Goal: Transaction & Acquisition: Register for event/course

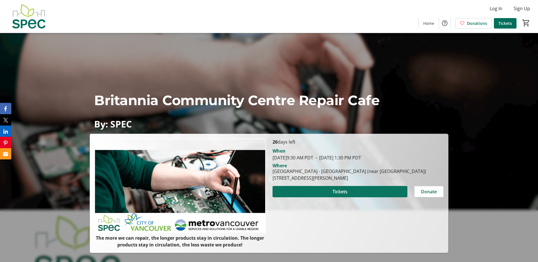
click at [336, 192] on span "Tickets" at bounding box center [340, 191] width 15 height 7
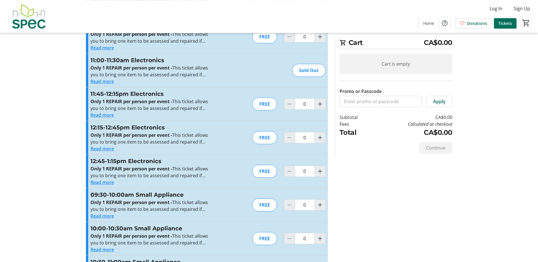
scroll to position [866, 0]
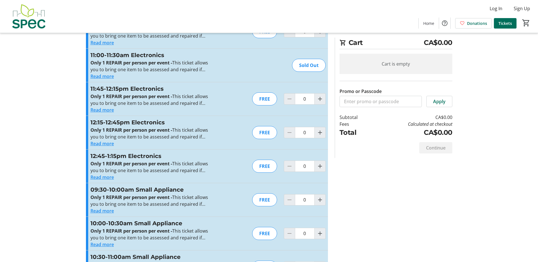
click at [108, 179] on button "Read more" at bounding box center [102, 177] width 23 height 7
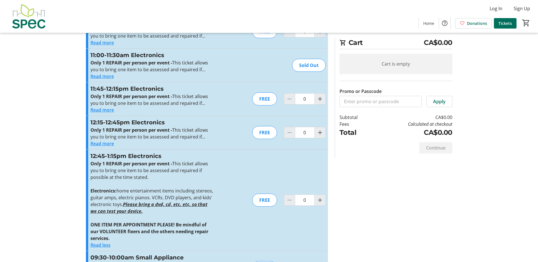
click at [267, 203] on div "FREE" at bounding box center [264, 200] width 25 height 13
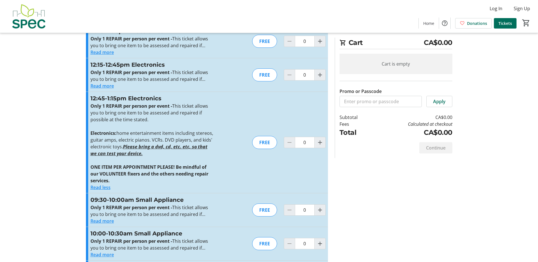
scroll to position [895, 0]
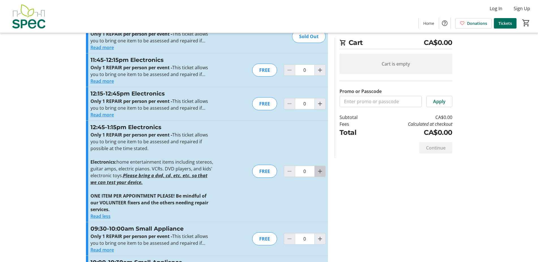
click at [322, 174] on mat-icon "Increment by one" at bounding box center [320, 171] width 7 height 7
type input "1"
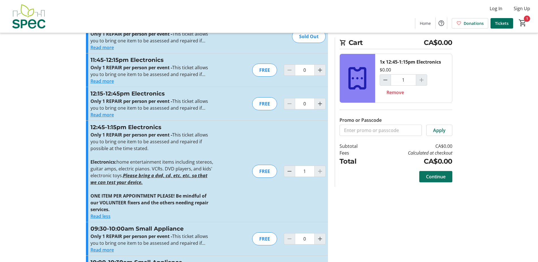
click at [438, 178] on span "Continue" at bounding box center [436, 176] width 20 height 7
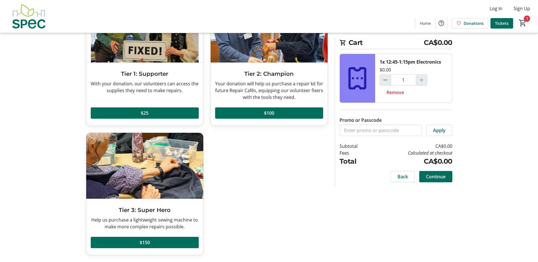
scroll to position [10, 0]
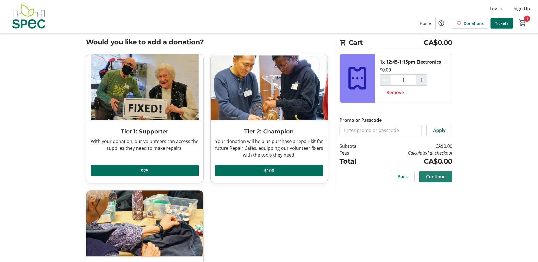
click at [435, 180] on span "Continue" at bounding box center [436, 176] width 20 height 7
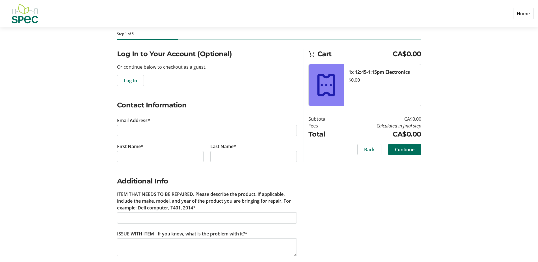
scroll to position [33, 0]
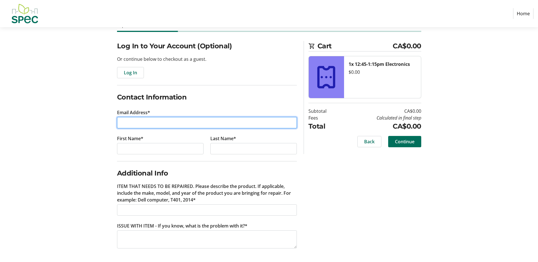
click at [125, 122] on input "Email Address*" at bounding box center [207, 122] width 180 height 11
type input "[PERSON_NAME][EMAIL_ADDRESS][DOMAIN_NAME]"
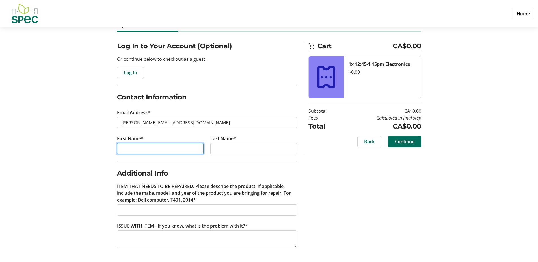
click at [123, 144] on input "First Name*" at bounding box center [160, 148] width 87 height 11
type input "[PERSON_NAME]"
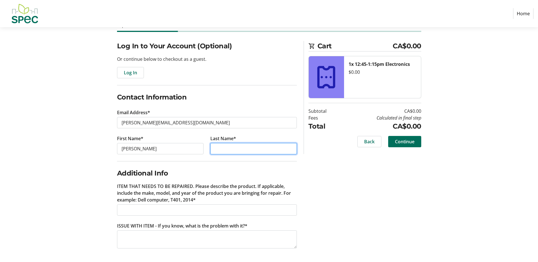
click at [217, 148] on input "Last Name*" at bounding box center [253, 148] width 87 height 11
type input "marteinson"
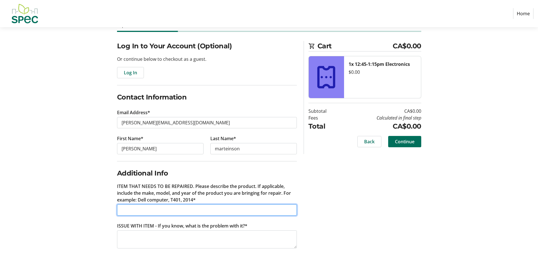
click at [126, 210] on input "ITEM THAT NEEDS TO BE REPAIRED. Please describe the product. If applicable, inc…" at bounding box center [207, 210] width 180 height 11
click at [119, 211] on input "Panasonic portable stereo 4 speaker 4 amplifier power drive system; model RX-DT…" at bounding box center [207, 210] width 180 height 11
drag, startPoint x: 210, startPoint y: 211, endPoint x: 122, endPoint y: 225, distance: 88.5
click at [122, 216] on input "Panasonic portable stereo 4 speaker 4 amplifier power drive system; model RX-DT…" at bounding box center [207, 210] width 180 height 11
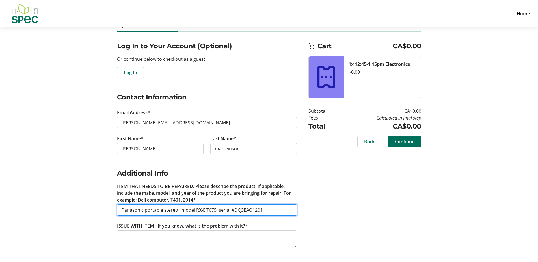
scroll to position [0, 0]
type input "Panasonic portable stereo ; model RX-DT675; serial #DQ3EAO1201"
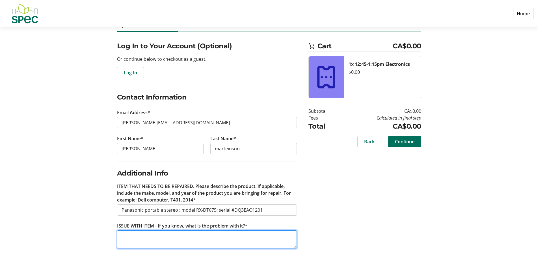
click at [126, 240] on textarea "ISSUE WITH ITEM - If you know, what is the problem with it?*" at bounding box center [207, 240] width 180 height 18
click at [137, 244] on textarea "both cassette decks not working- I've heard this model contains a replacable fu…" at bounding box center [207, 240] width 180 height 18
click at [177, 242] on textarea "both cassette decks not working- I've heard this model contains a replacable fu…" at bounding box center [207, 240] width 180 height 18
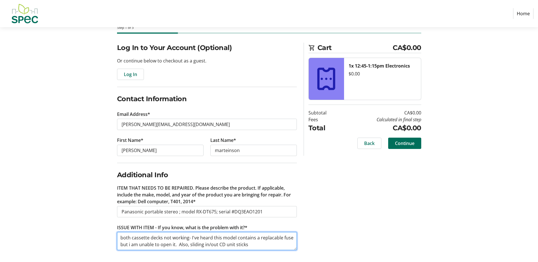
scroll to position [33, 0]
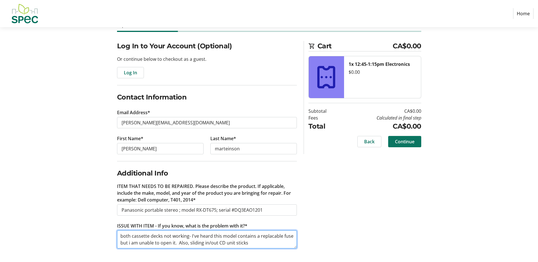
type textarea "both cassette decks not working- I've heard this model contains a replacable fu…"
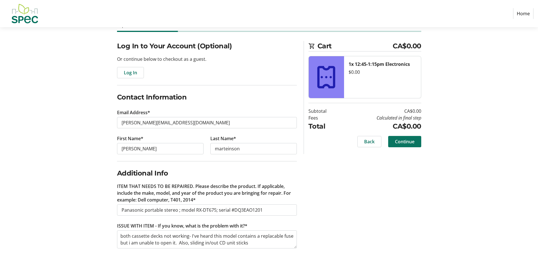
click at [400, 142] on span "Continue" at bounding box center [405, 141] width 20 height 7
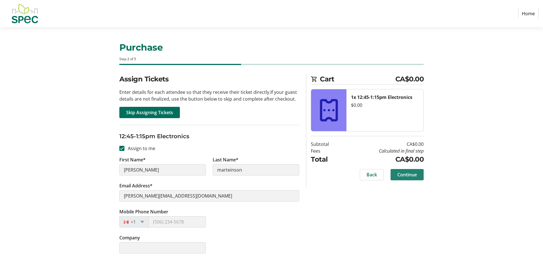
click at [408, 175] on span "Continue" at bounding box center [407, 174] width 20 height 7
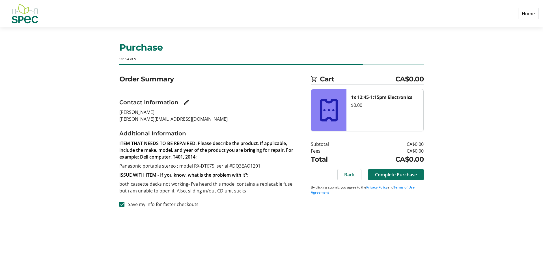
click at [399, 177] on span "Complete Purchase" at bounding box center [396, 174] width 42 height 7
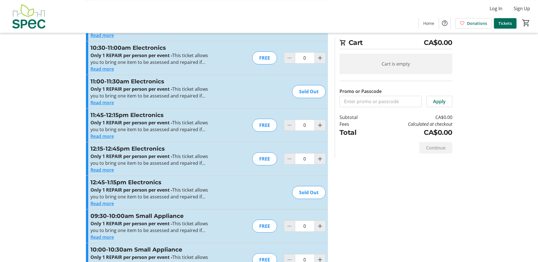
scroll to position [895, 0]
